Goal: Transaction & Acquisition: Purchase product/service

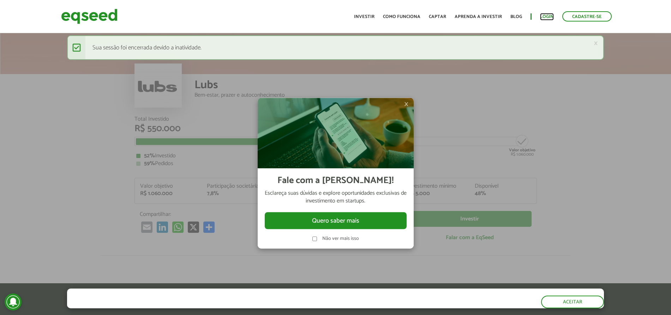
click at [414, 15] on link "Login" at bounding box center [547, 16] width 14 height 5
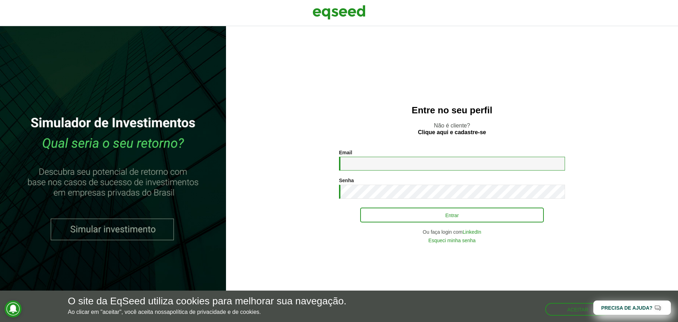
type input "**********"
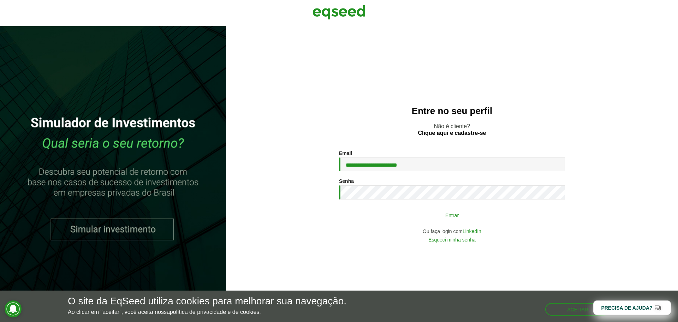
click at [508, 213] on button "Entrar" at bounding box center [452, 214] width 184 height 13
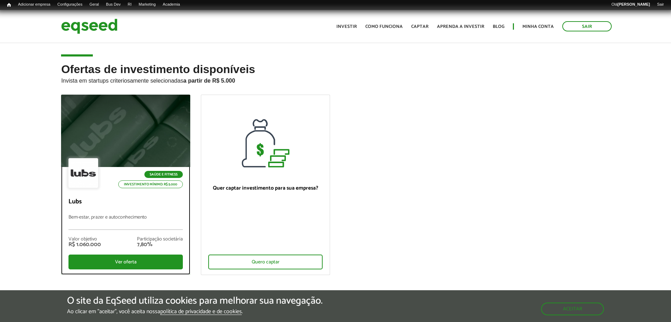
click at [112, 204] on p "Lubs" at bounding box center [125, 202] width 114 height 8
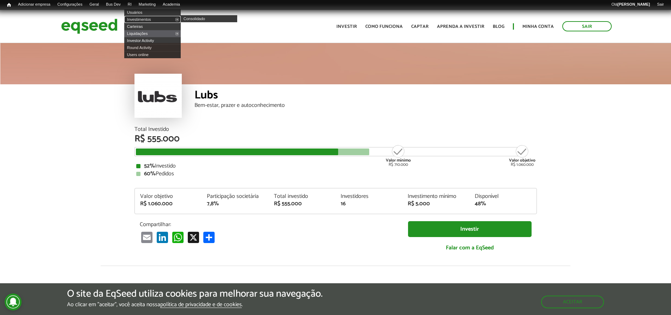
click at [150, 18] on link "Investimentos" at bounding box center [152, 19] width 56 height 7
click at [146, 21] on link "Investimentos" at bounding box center [152, 19] width 56 height 7
